Goal: Obtain resource: Download file/media

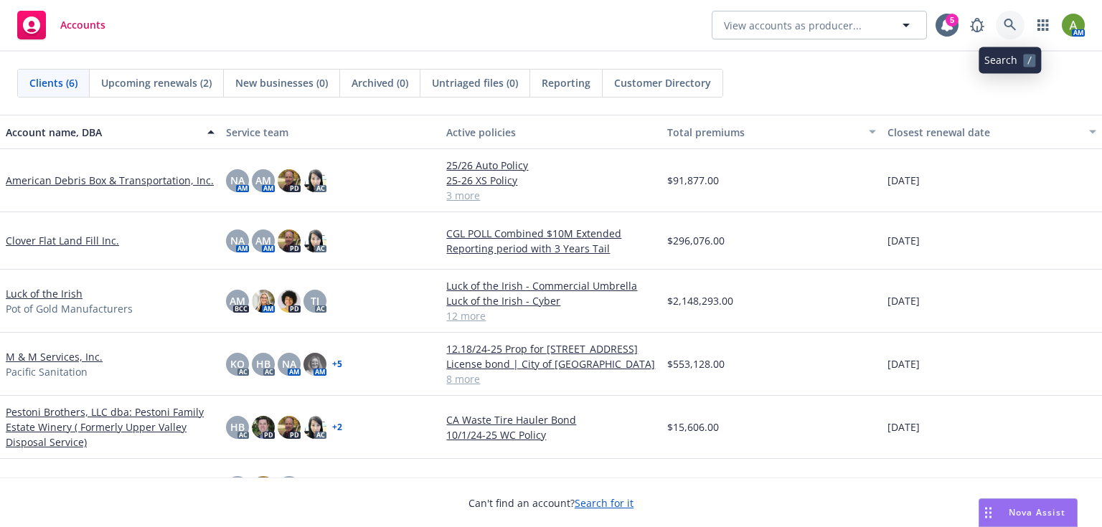
click at [1007, 27] on icon at bounding box center [1009, 25] width 13 height 13
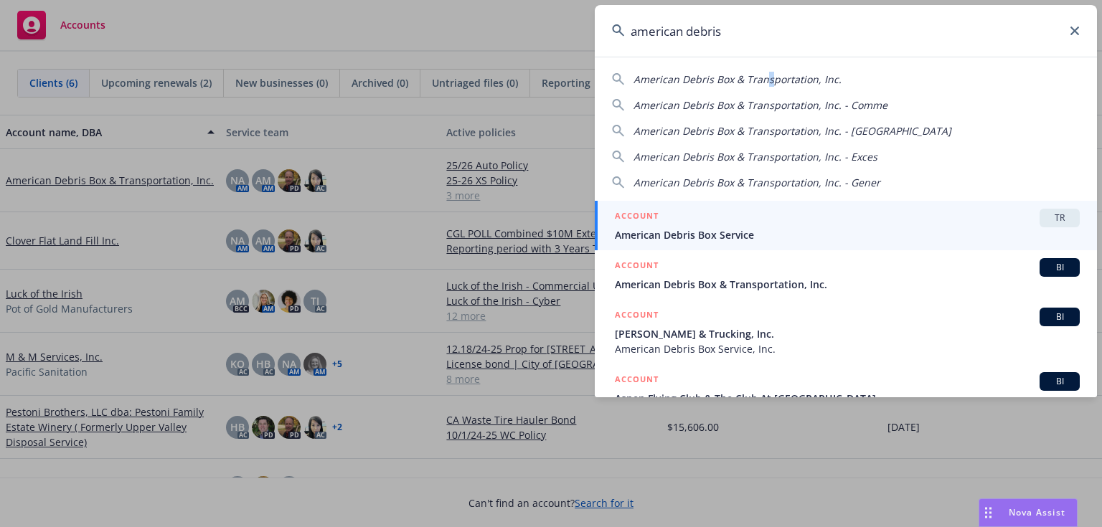
click at [767, 81] on span "American Debris Box & Transportation, Inc." at bounding box center [737, 79] width 208 height 14
type input "American Debris Box & Transportation, Inc."
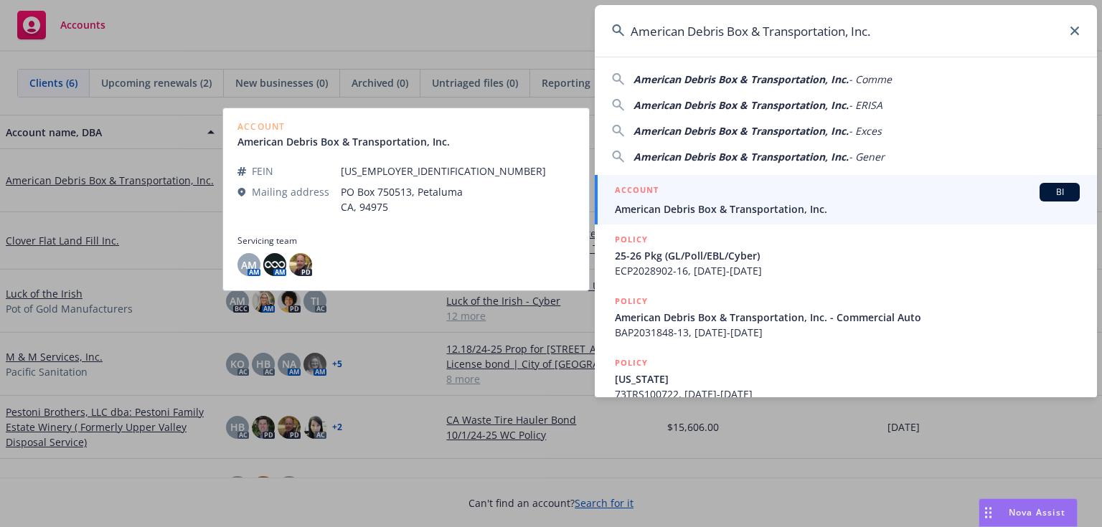
click at [740, 211] on span "American Debris Box & Transportation, Inc." at bounding box center [847, 209] width 465 height 15
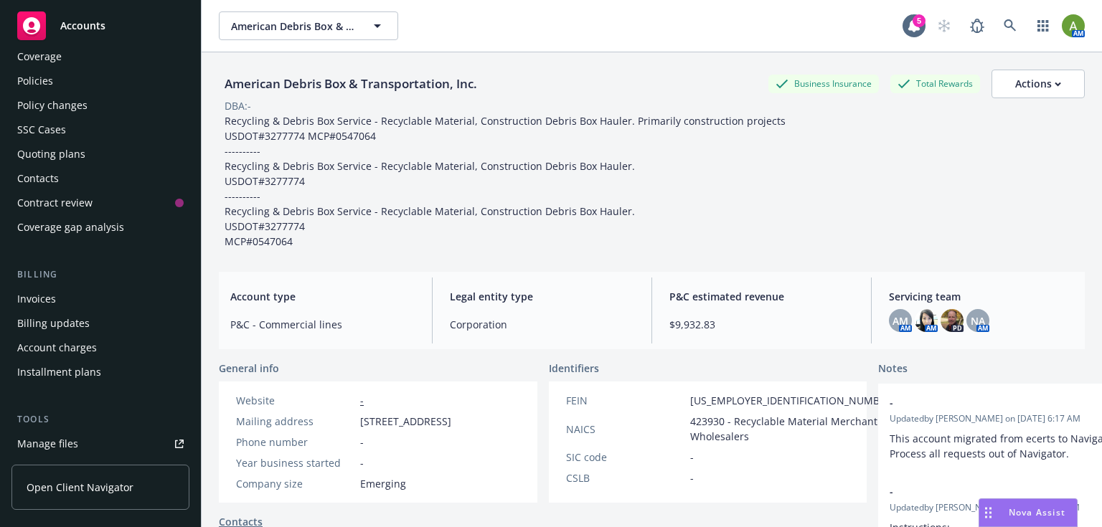
scroll to position [172, 0]
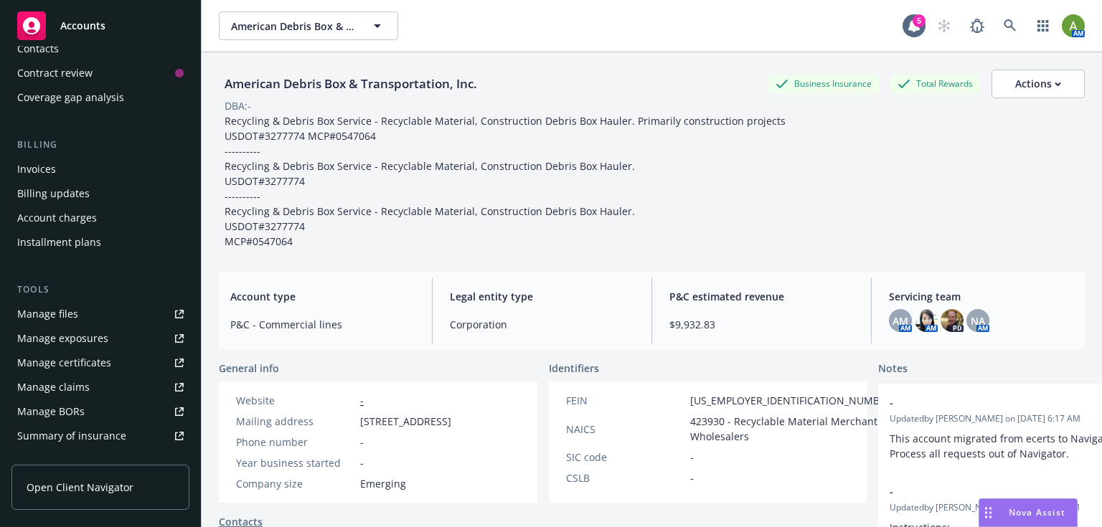
click at [40, 318] on div "Manage files" at bounding box center [47, 314] width 61 height 23
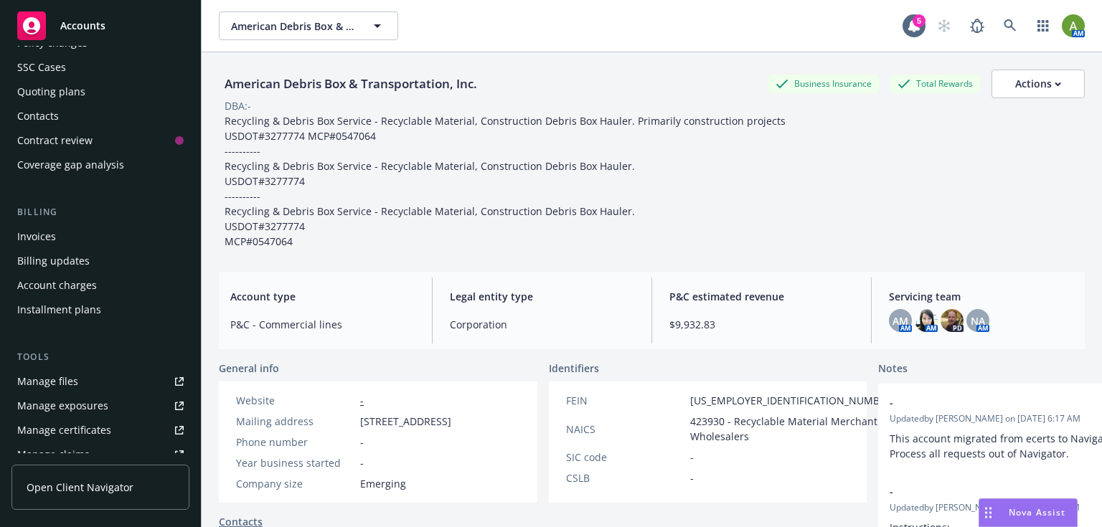
scroll to position [0, 0]
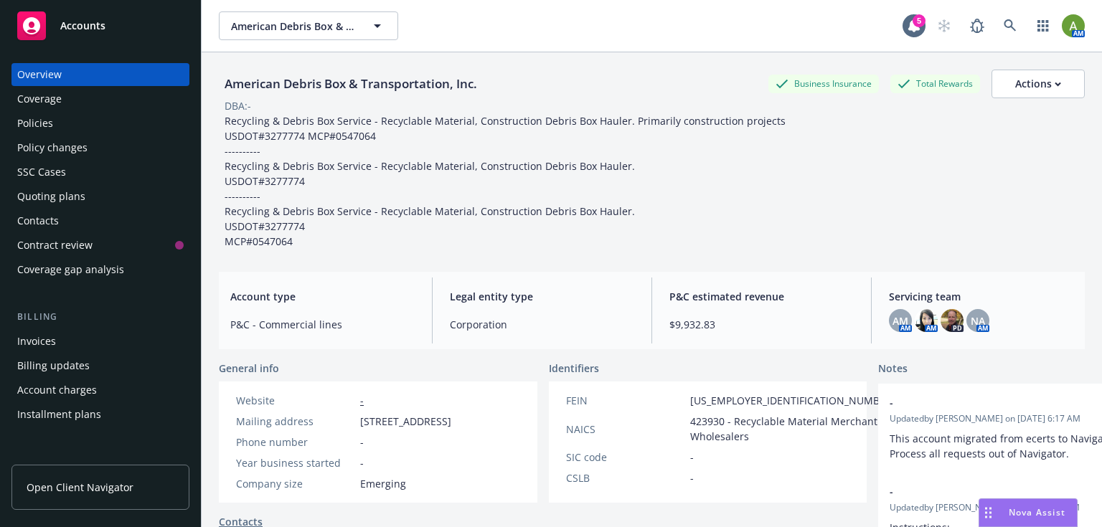
click at [29, 126] on div "Policies" at bounding box center [35, 123] width 36 height 23
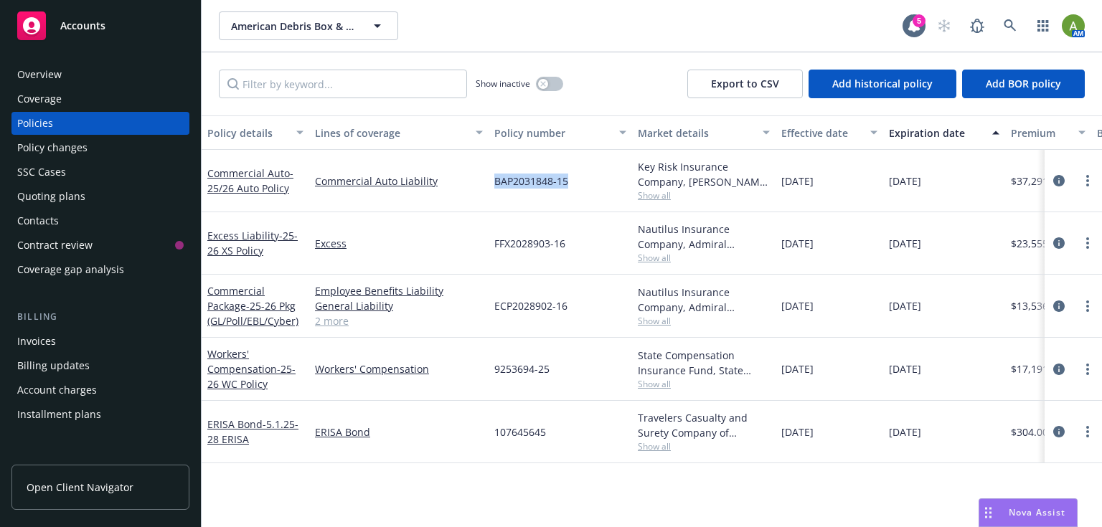
drag, startPoint x: 551, startPoint y: 184, endPoint x: 487, endPoint y: 189, distance: 64.1
click at [487, 189] on div "Commercial Auto - 25/26 Auto Policy Commercial Auto Liability BAP2031848-15 Key…" at bounding box center [894, 181] width 1384 height 62
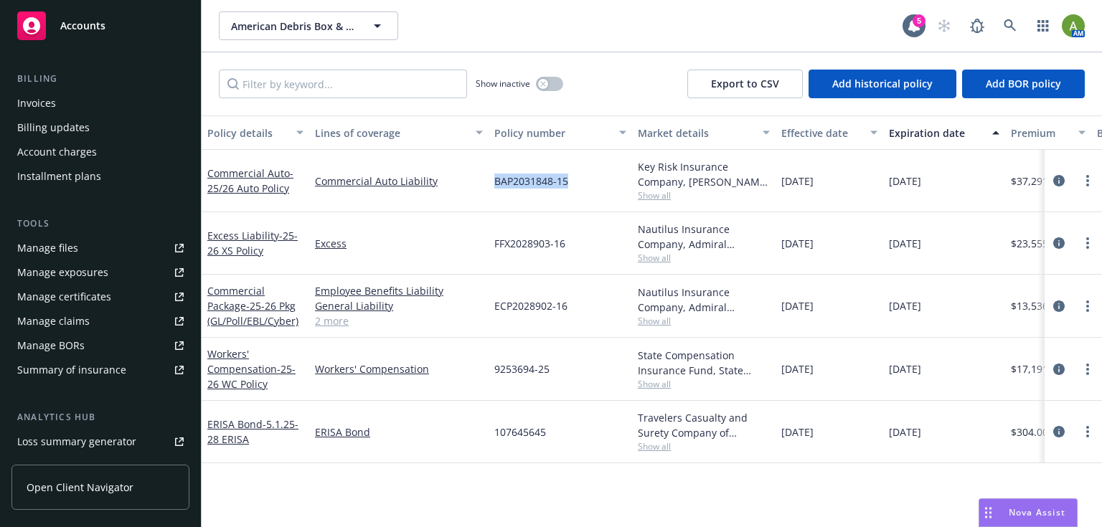
scroll to position [235, 0]
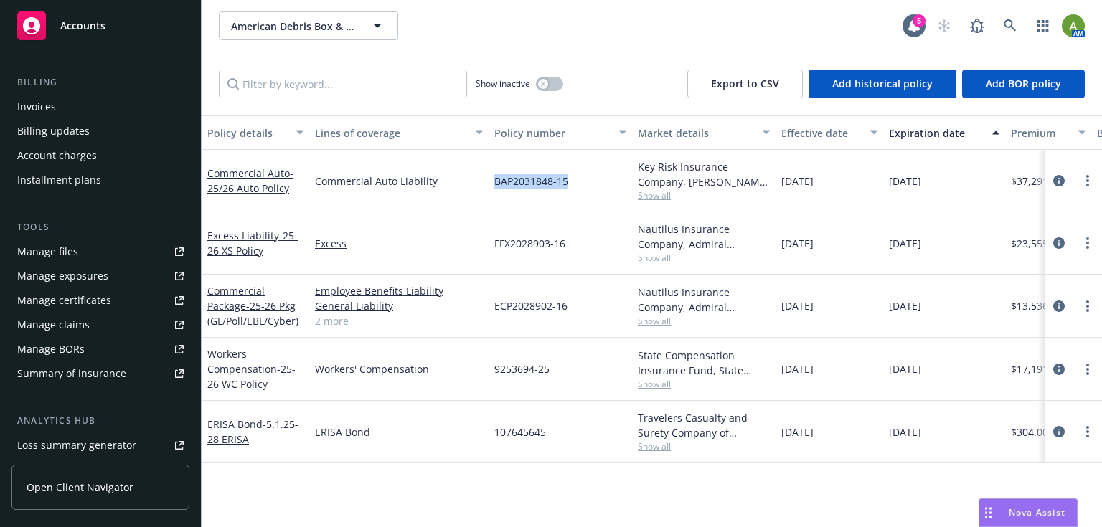
click at [64, 310] on div "Manage certificates" at bounding box center [64, 300] width 94 height 23
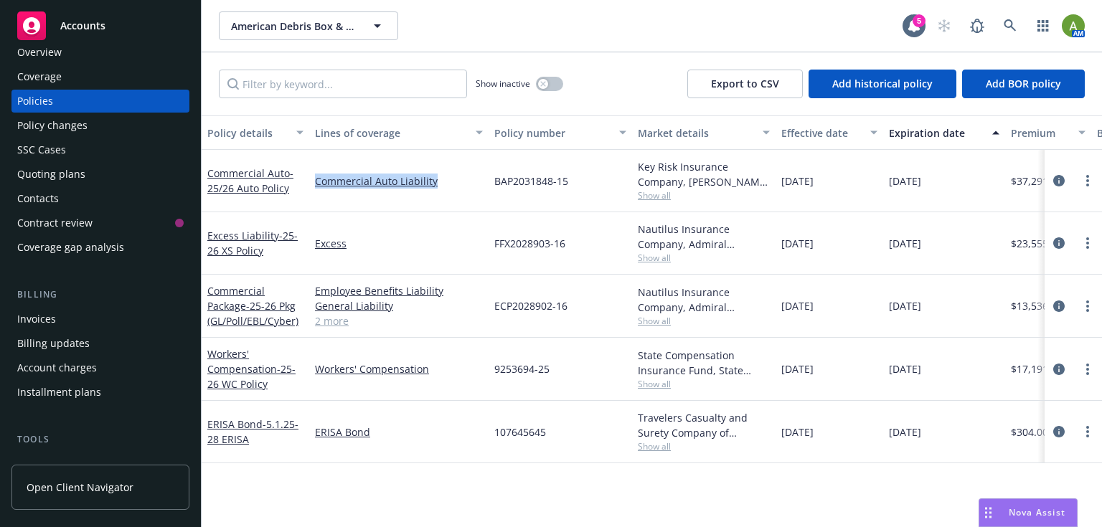
scroll to position [0, 0]
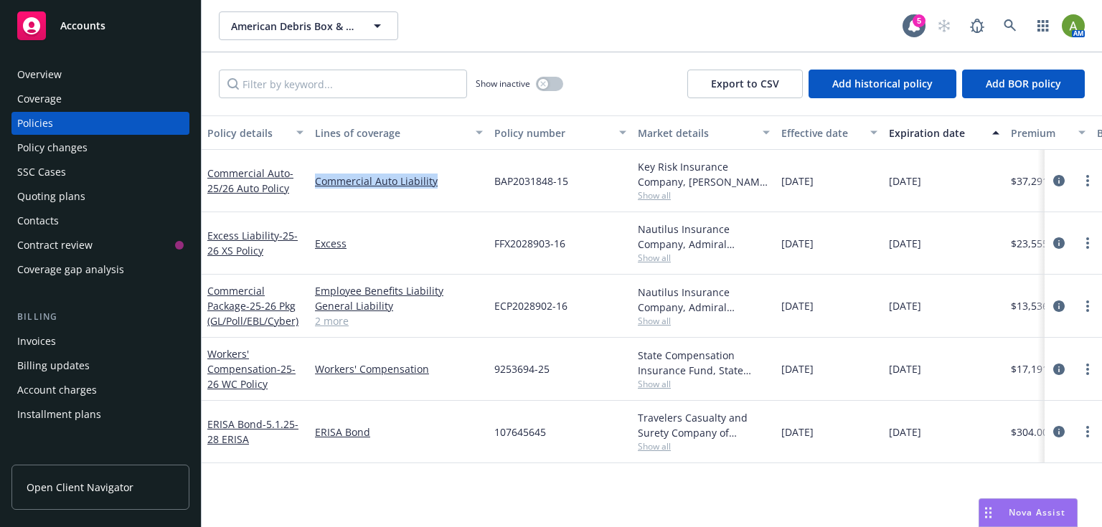
click at [52, 85] on div "Overview" at bounding box center [39, 74] width 44 height 23
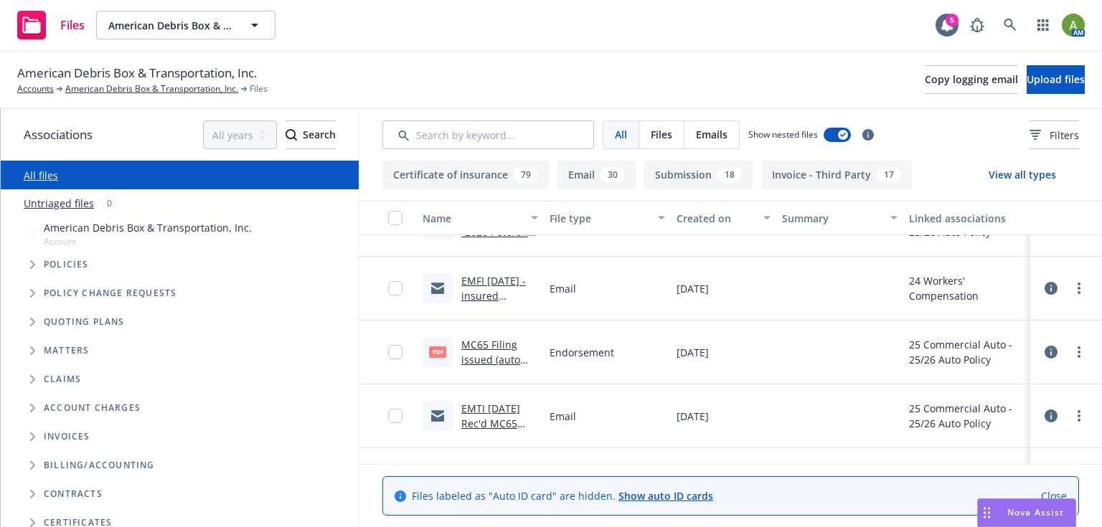
scroll to position [172, 0]
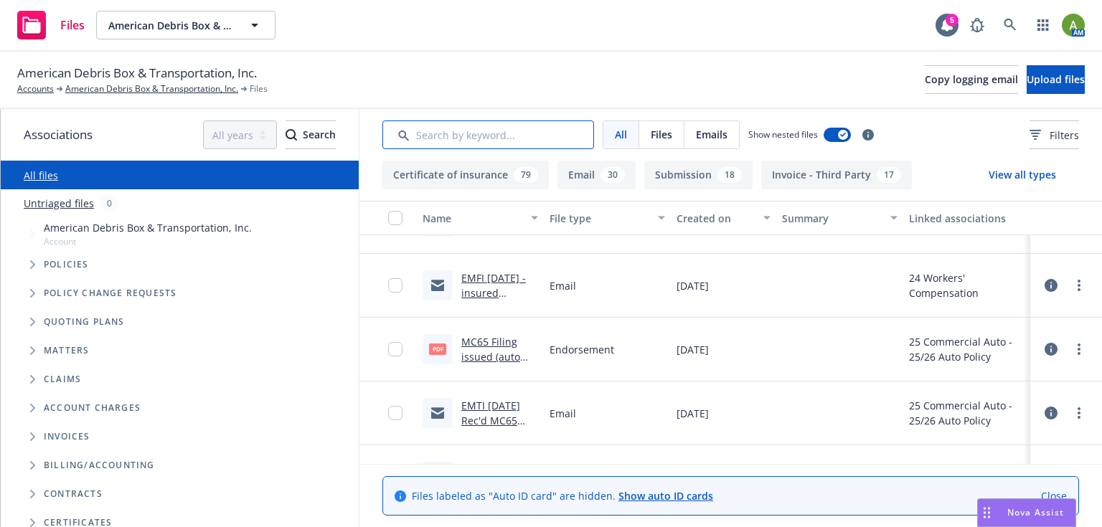
click at [457, 136] on input "Search by keyword..." at bounding box center [488, 134] width 212 height 29
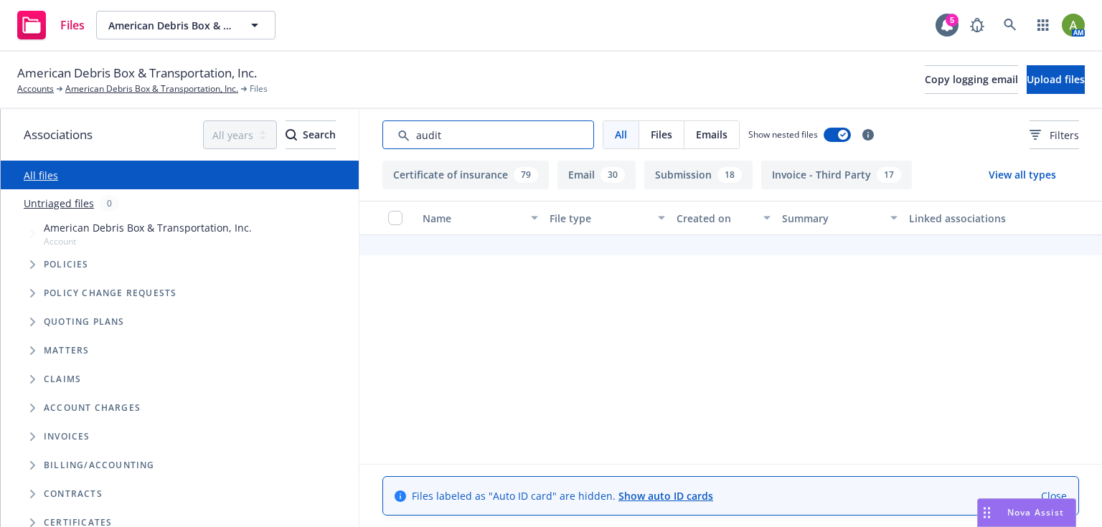
scroll to position [0, 0]
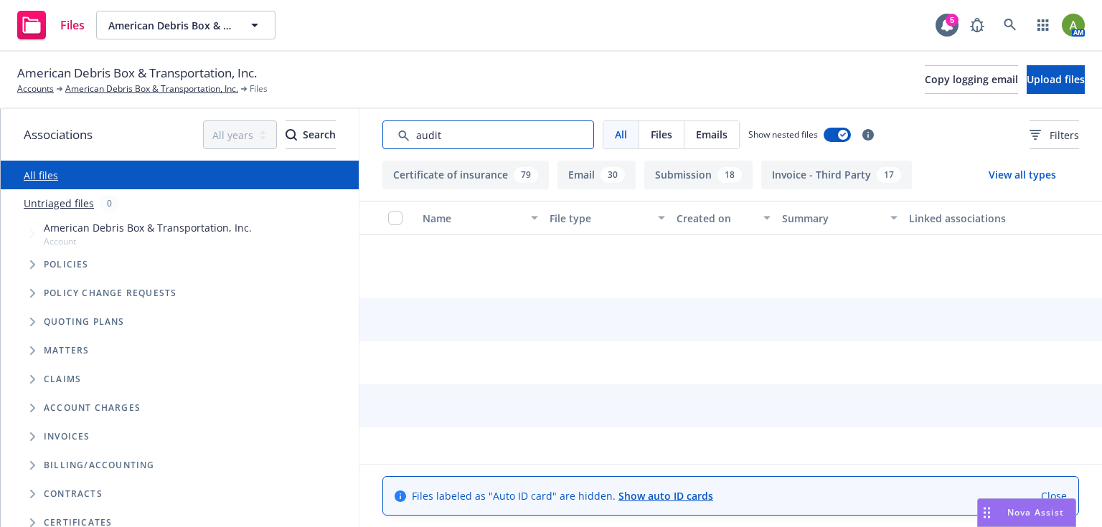
type input "audit"
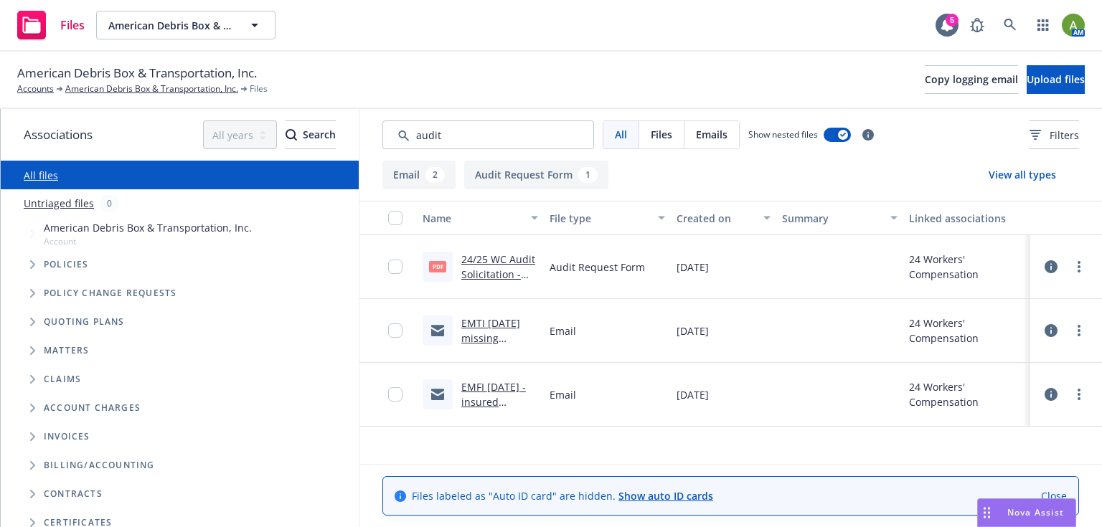
click at [509, 257] on link "24/25 WC Audit Solicitation - final notice.pdf" at bounding box center [498, 274] width 74 height 44
drag, startPoint x: 455, startPoint y: 126, endPoint x: 341, endPoint y: 133, distance: 115.0
click at [341, 133] on div "Associations All years 2027 2026 2025 2024 2023 2022 2021 2020 2019 2018 2017 2…" at bounding box center [551, 318] width 1101 height 418
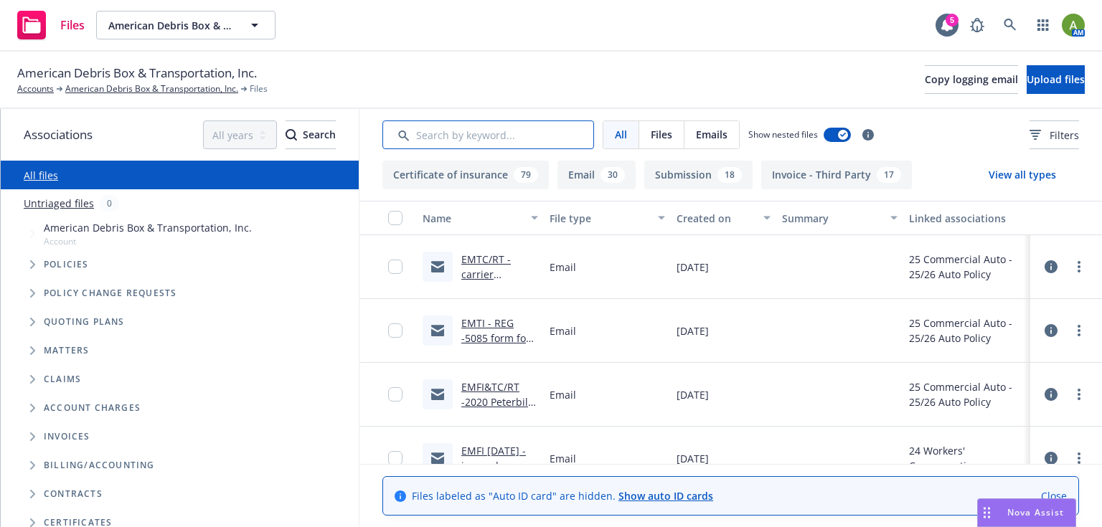
click at [450, 135] on input "Search by keyword..." at bounding box center [488, 134] width 212 height 29
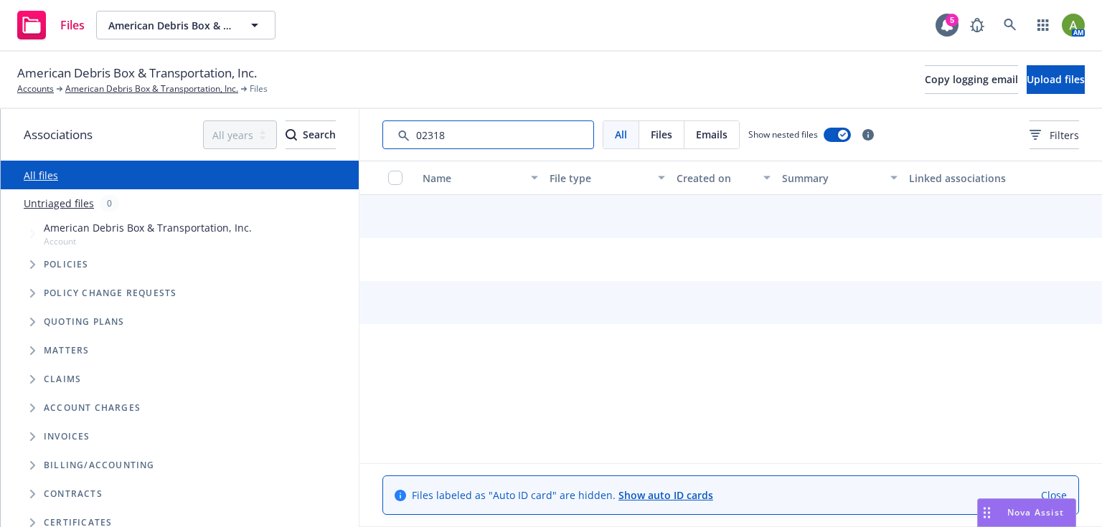
type input "02318"
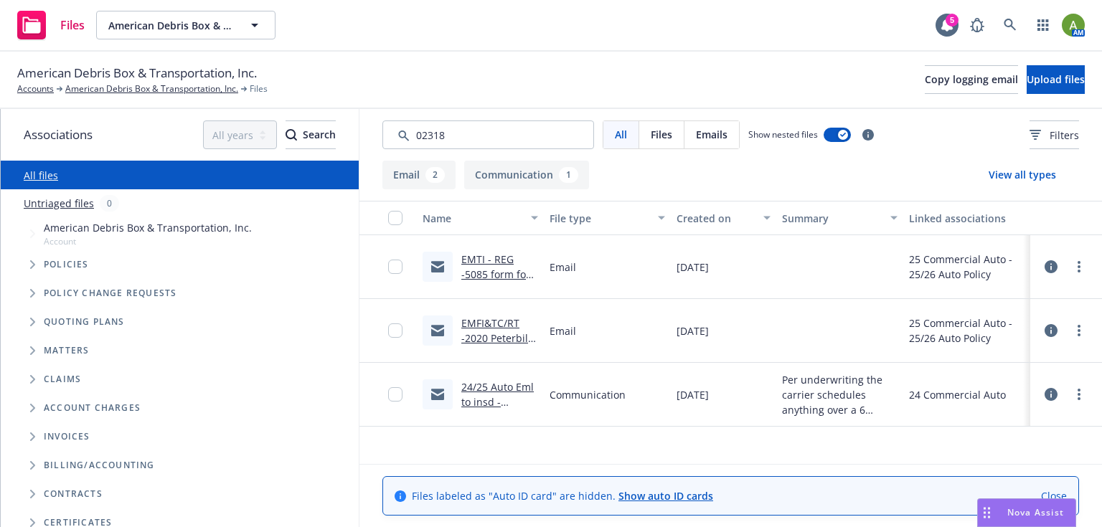
click at [505, 270] on link "EMTI - REG -5085 form for 2020 Peterbilt vin#02318 and DMV online renewal info …" at bounding box center [497, 304] width 72 height 104
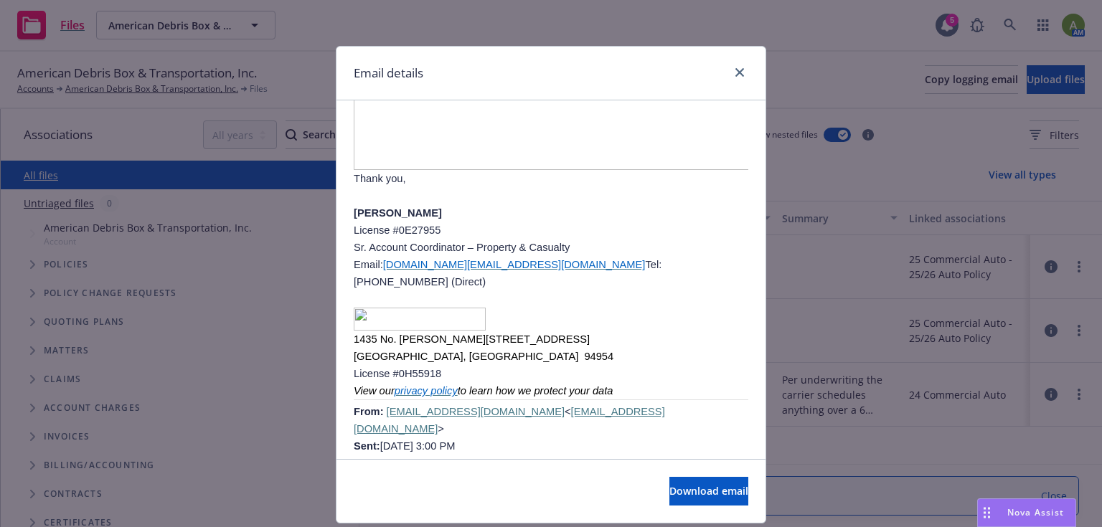
scroll to position [1033, 0]
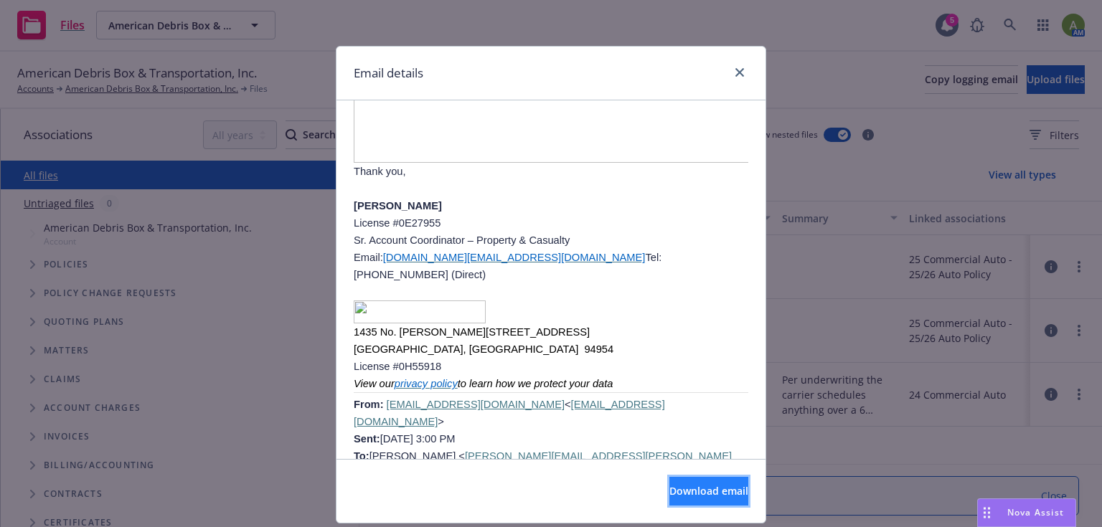
click at [674, 491] on span "Download email" at bounding box center [708, 491] width 79 height 14
click at [726, 72] on div at bounding box center [736, 73] width 23 height 19
click at [737, 72] on icon "close" at bounding box center [739, 72] width 9 height 9
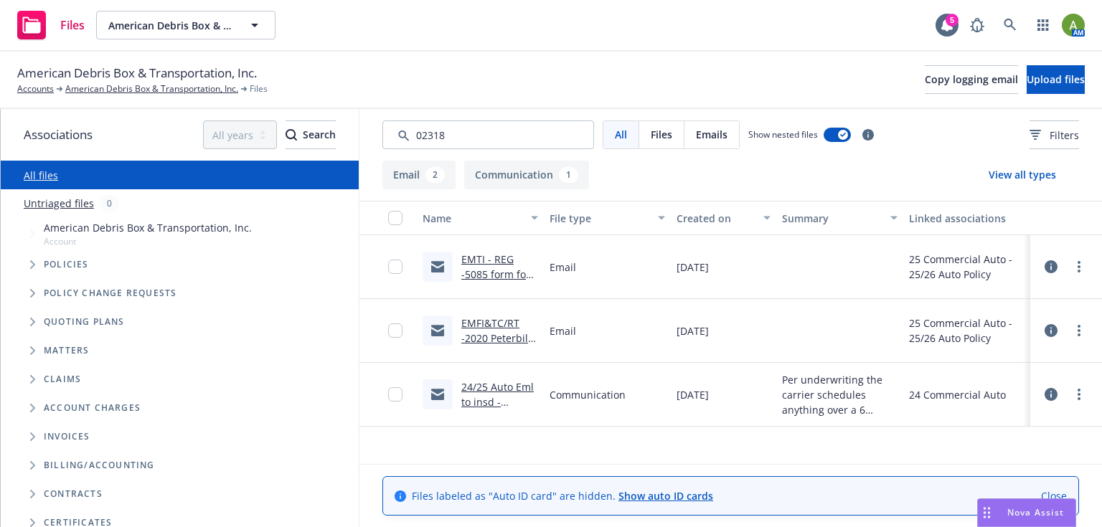
click at [488, 334] on link "EMFI&TC/RT -2020 Peterbilt vin#02318 registration issue -DMV rejected Auto ID c…" at bounding box center [498, 398] width 74 height 164
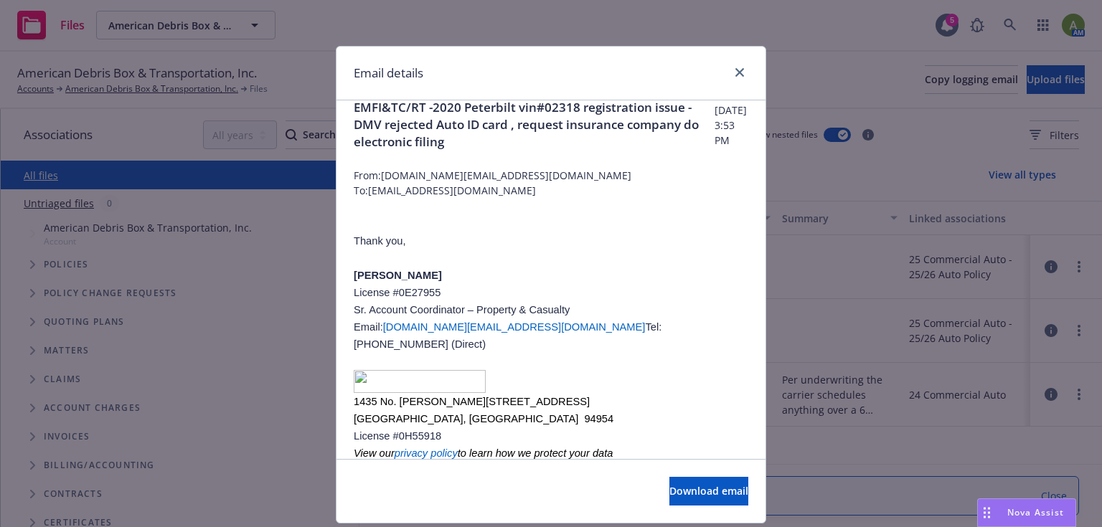
scroll to position [0, 0]
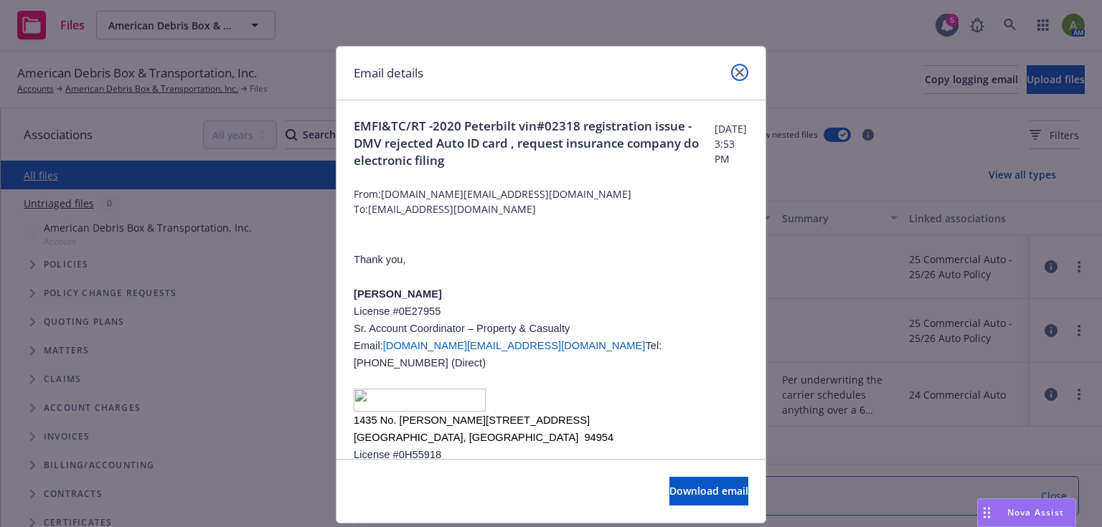
click at [731, 72] on link "close" at bounding box center [739, 72] width 17 height 17
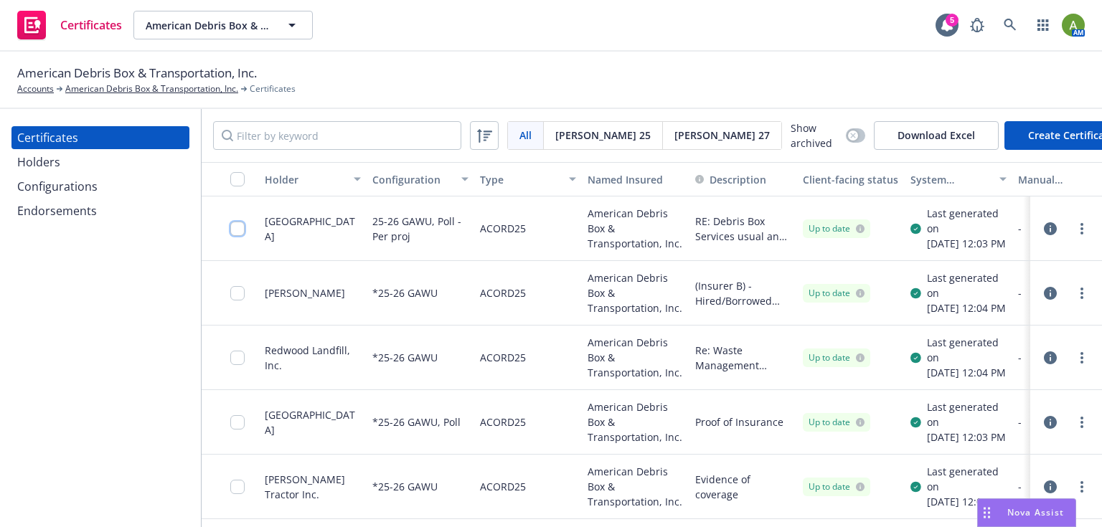
click at [237, 233] on input "checkbox" at bounding box center [237, 229] width 14 height 14
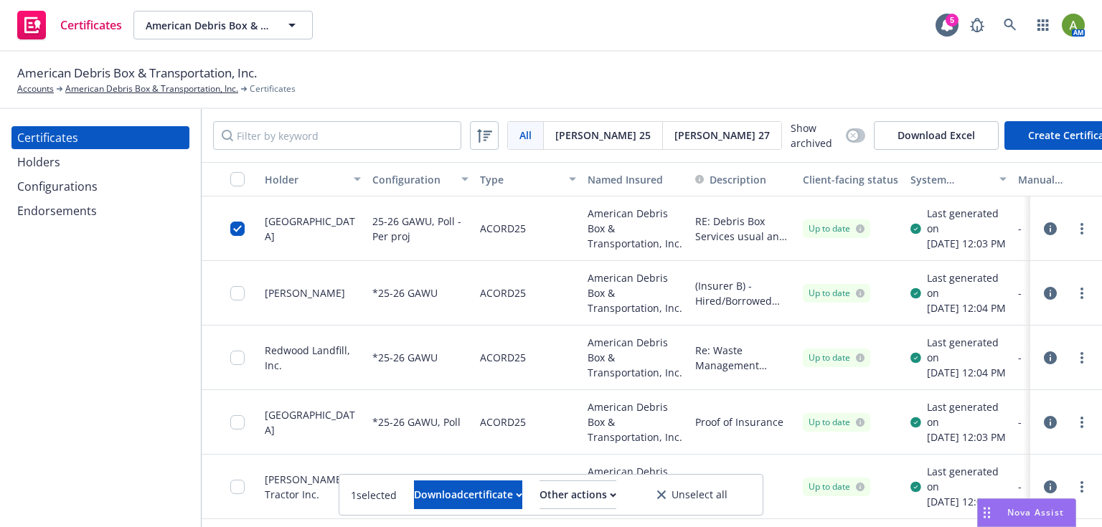
click at [568, 140] on span "[PERSON_NAME] 25" at bounding box center [602, 135] width 95 height 15
click at [201, 85] on link "American Debris Box & Transportation, Inc." at bounding box center [151, 88] width 173 height 13
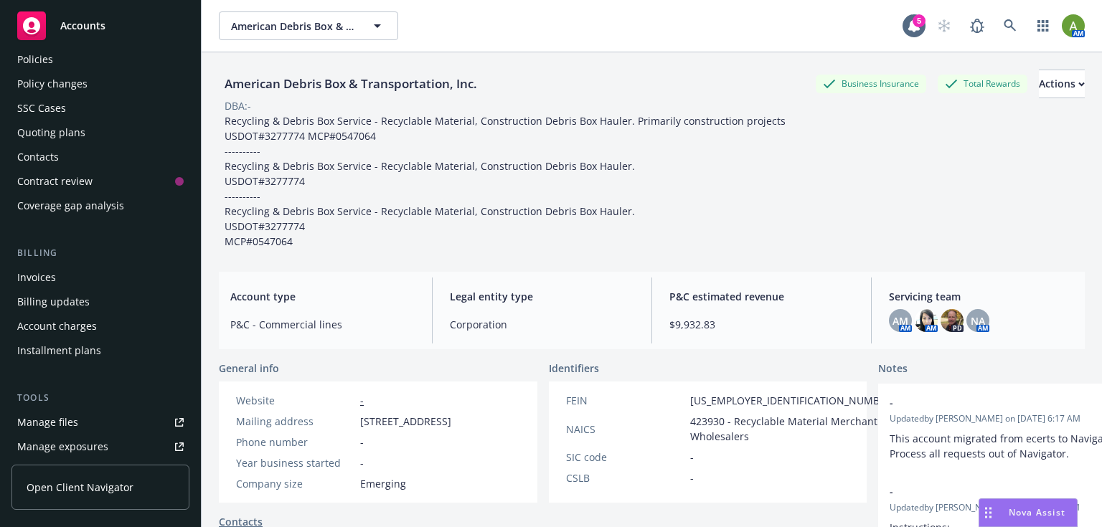
scroll to position [230, 0]
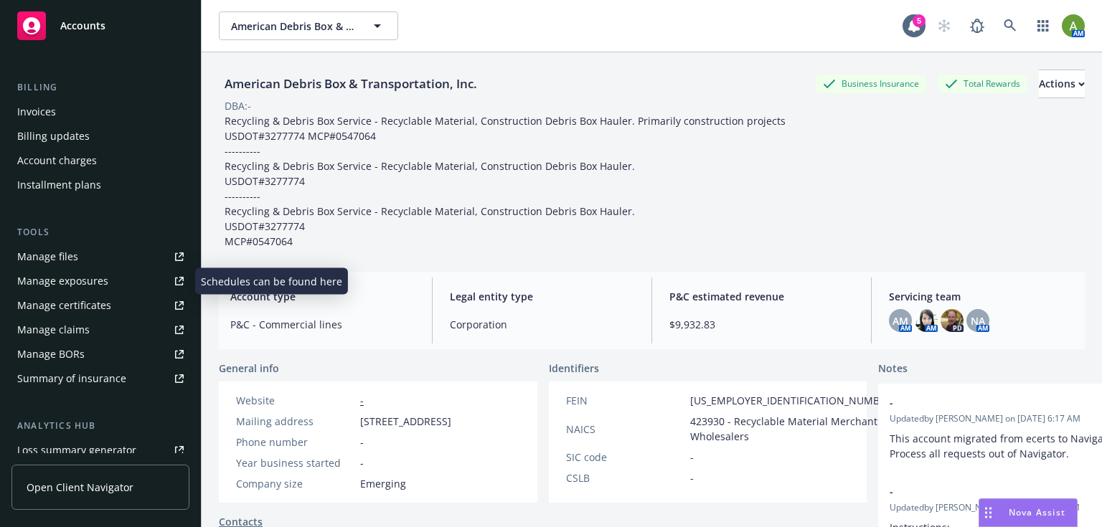
click at [79, 260] on link "Manage files" at bounding box center [100, 256] width 178 height 23
